Goal: Task Accomplishment & Management: Manage account settings

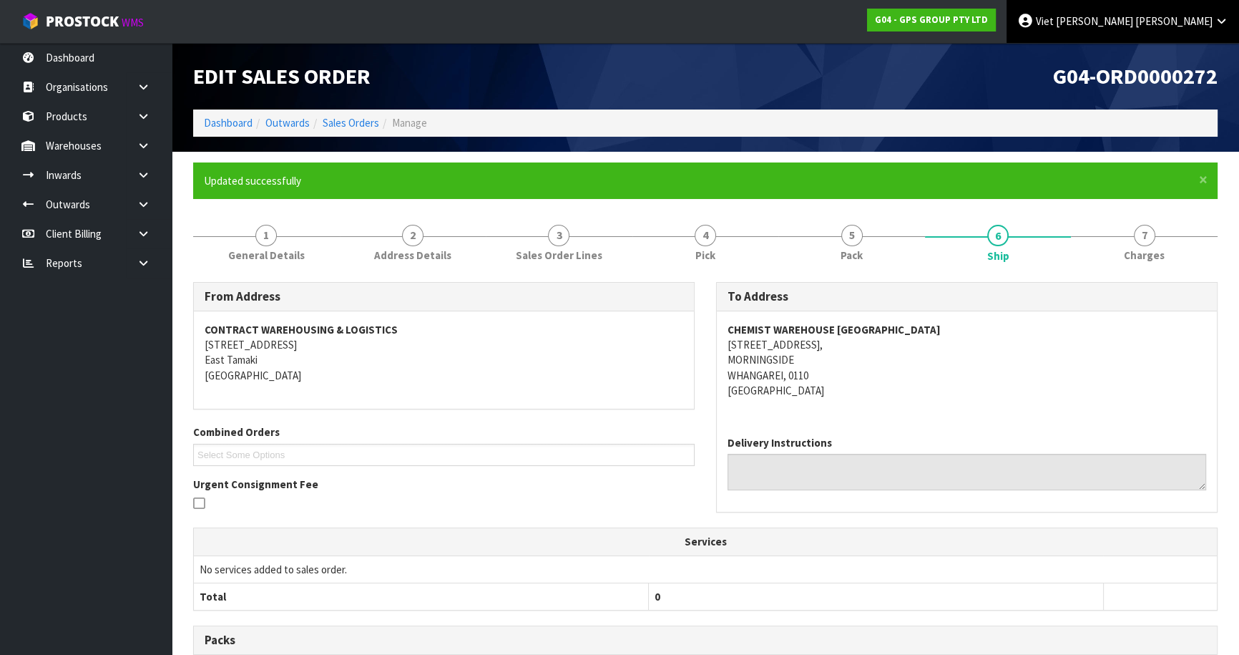
click at [1195, 27] on span "[PERSON_NAME]" at bounding box center [1173, 21] width 77 height 14
click at [1197, 55] on link "Logout" at bounding box center [1181, 56] width 113 height 19
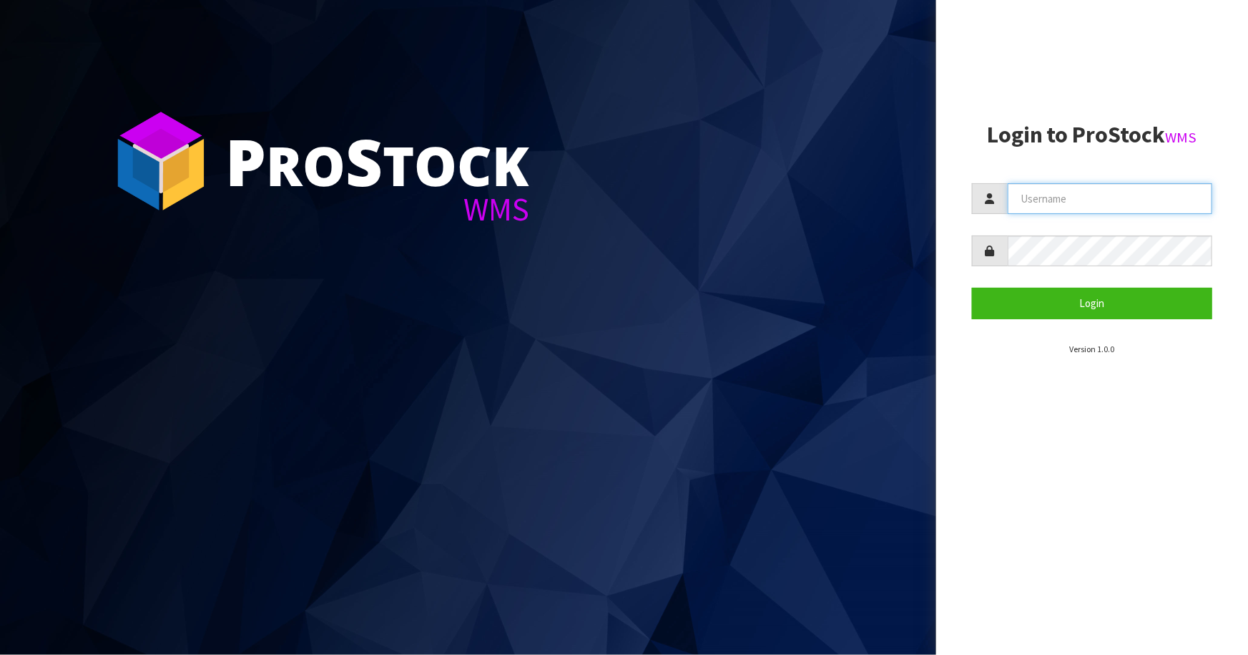
click at [1045, 189] on input "text" at bounding box center [1110, 198] width 205 height 31
type input "Talia"
click at [972, 288] on button "Login" at bounding box center [1092, 303] width 240 height 31
